Goal: Navigation & Orientation: Find specific page/section

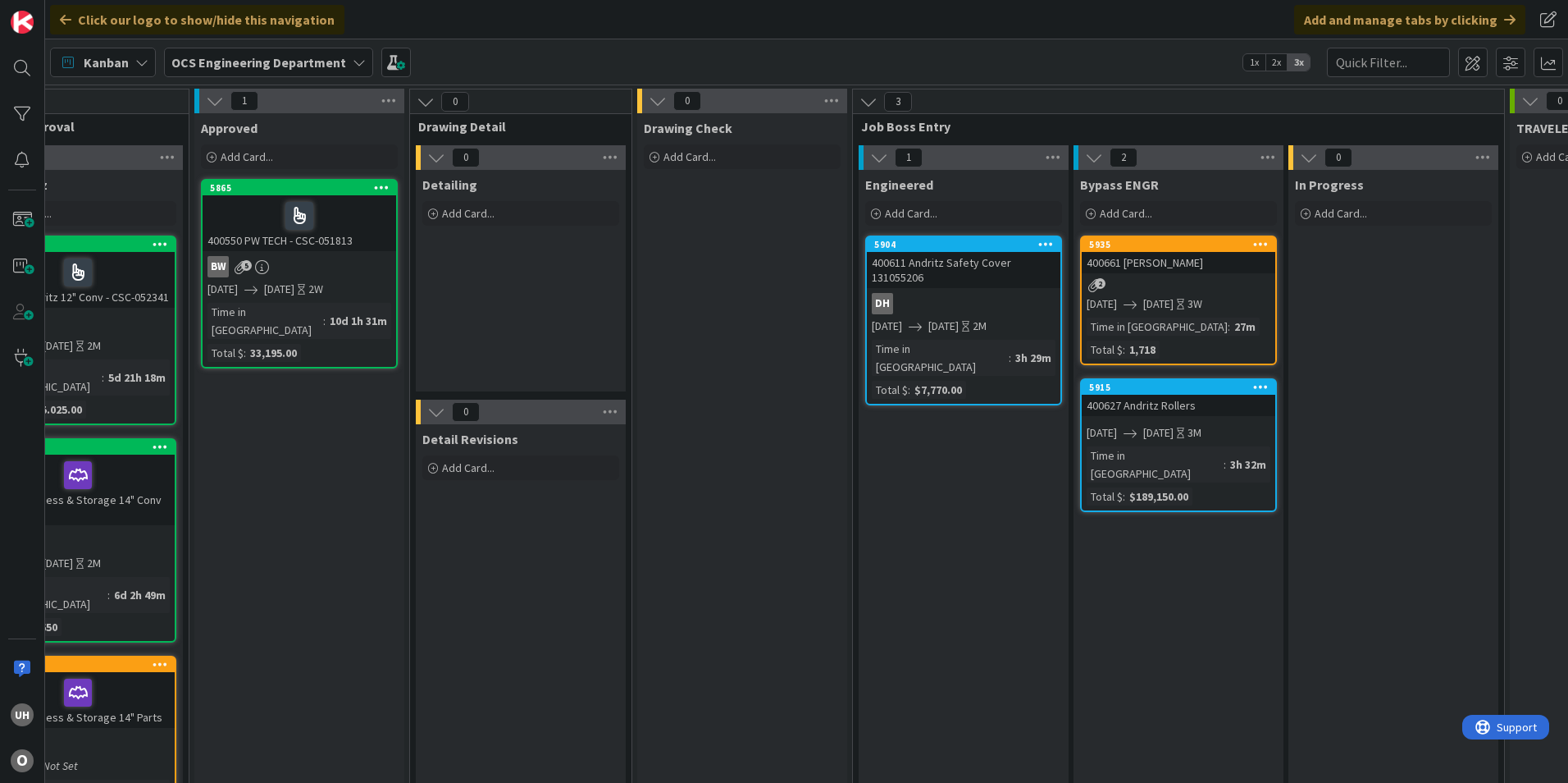
click at [976, 280] on div "400611 Andritz Safety Cover 131055206" at bounding box center [964, 269] width 194 height 36
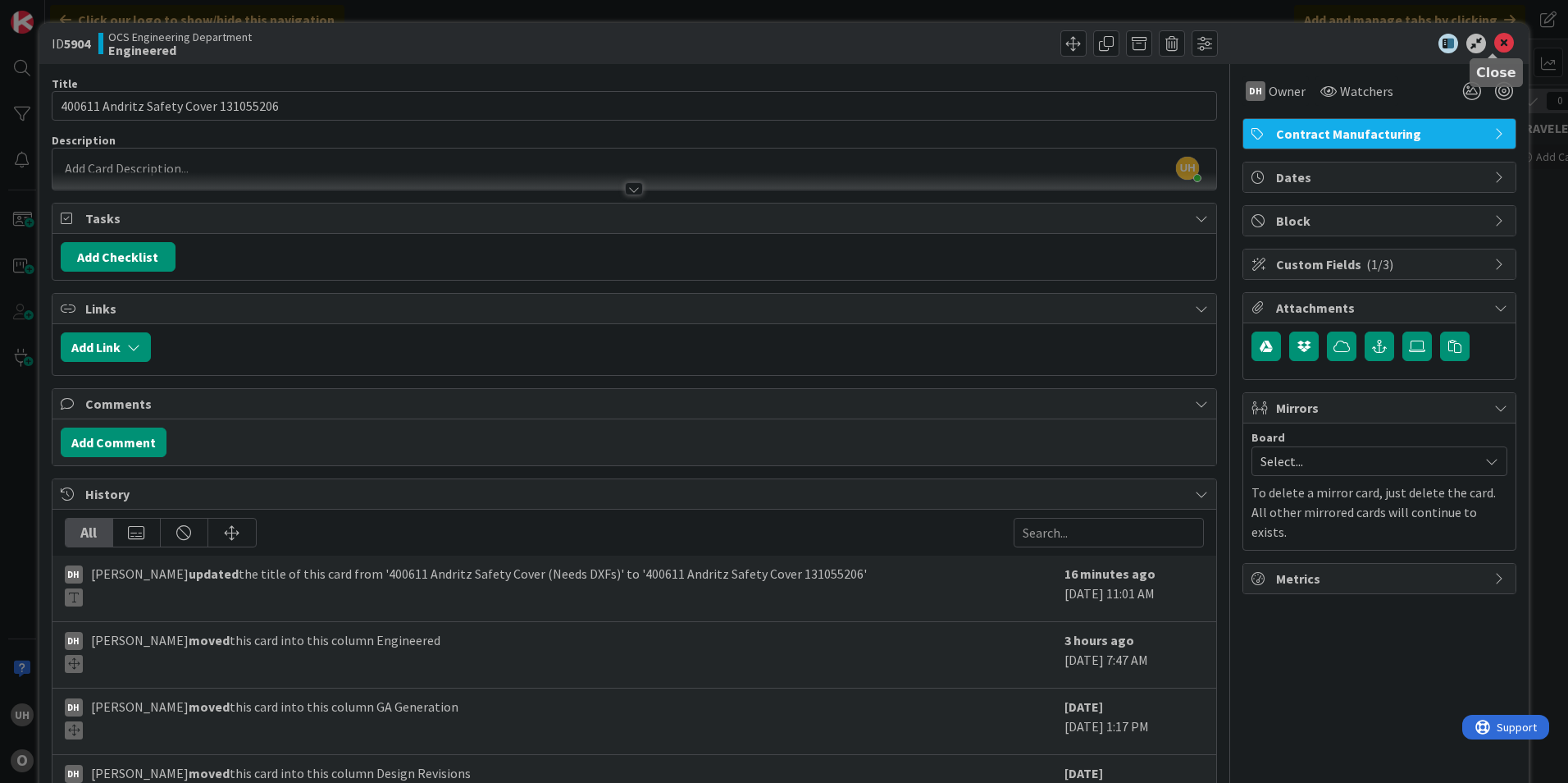
click at [1497, 39] on icon at bounding box center [1505, 44] width 20 height 20
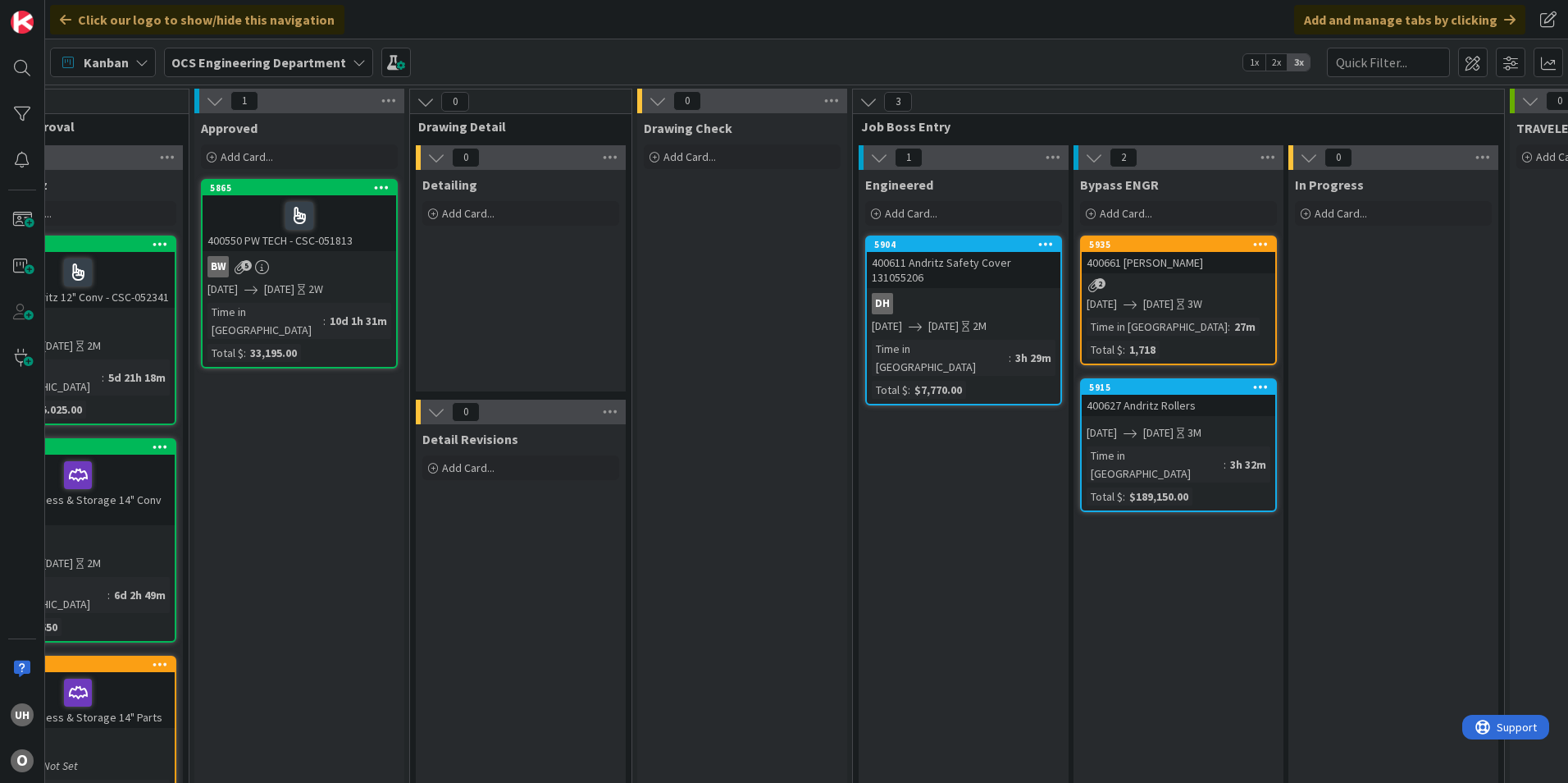
click at [1143, 294] on link "5935 400661 [PERSON_NAME] 2 [DATE] [DATE] 3W Time in [GEOGRAPHIC_DATA] : 27m To…" at bounding box center [1178, 300] width 197 height 130
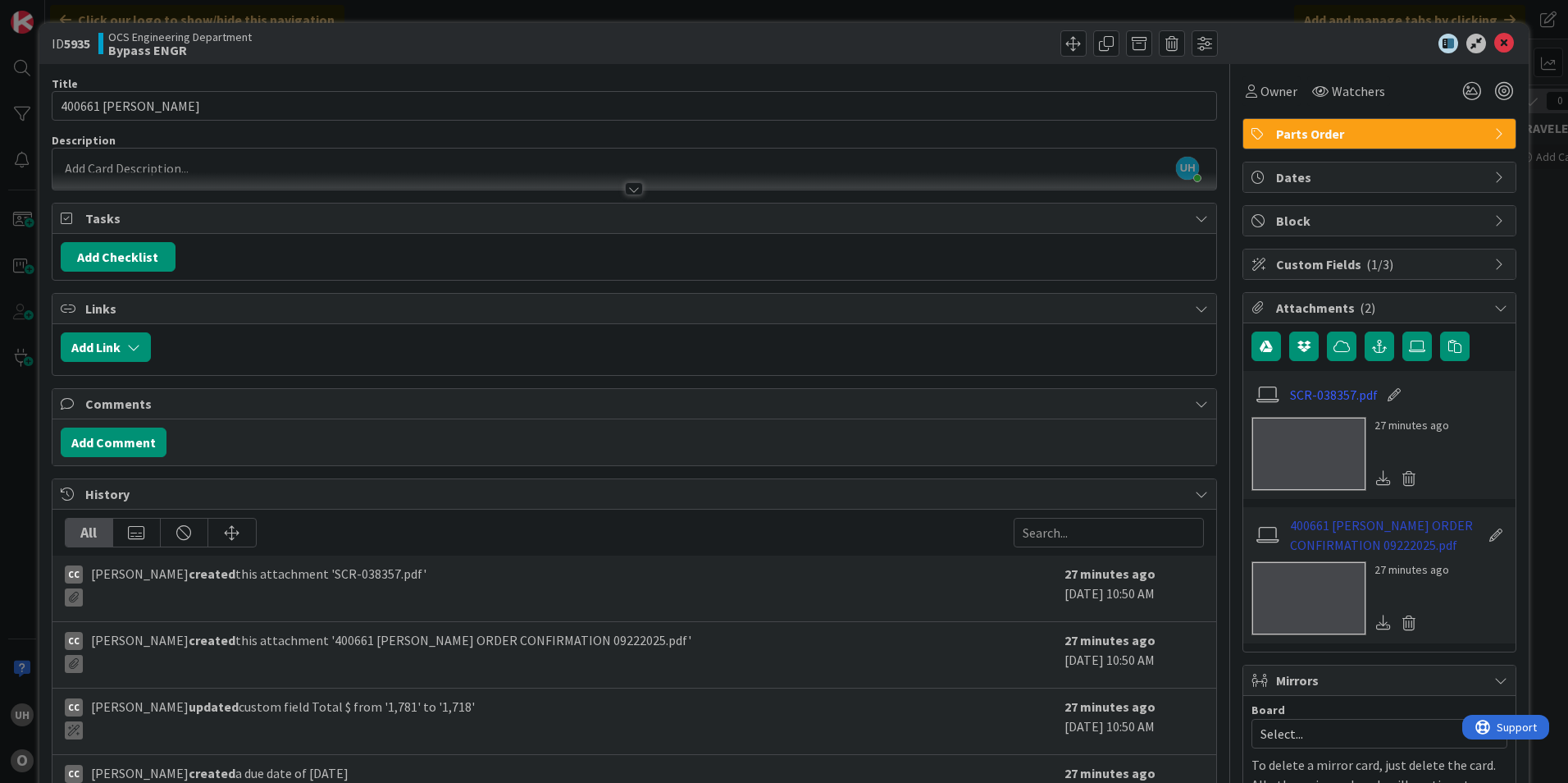
click at [1391, 536] on link "400661 [PERSON_NAME] ORDER CONFIRMATION 09222025.pdf" at bounding box center [1386, 535] width 190 height 40
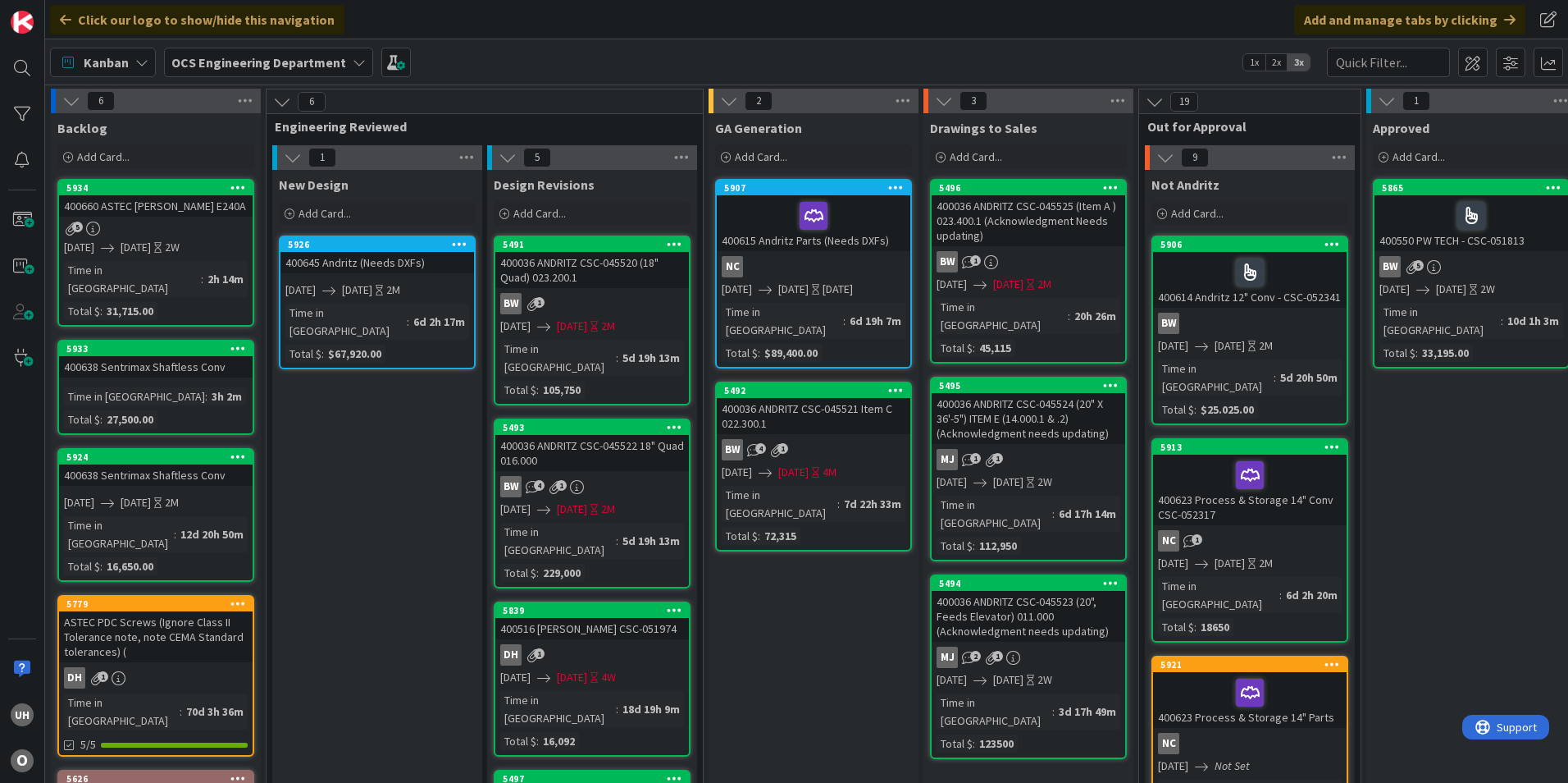
scroll to position [0, 1429]
